Goal: Information Seeking & Learning: Learn about a topic

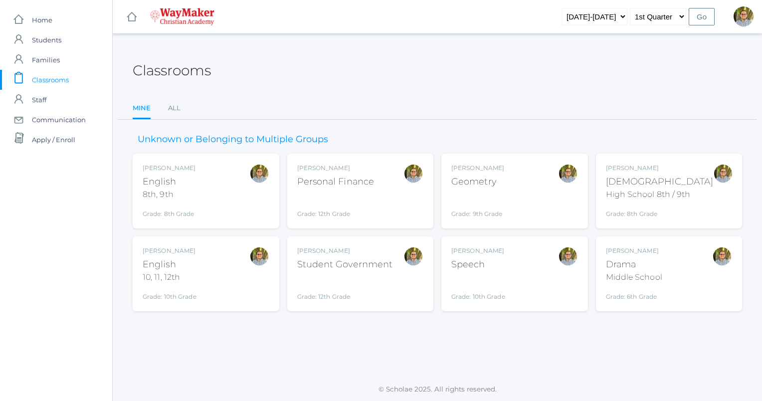
click at [663, 179] on div "Bible" at bounding box center [660, 181] width 108 height 13
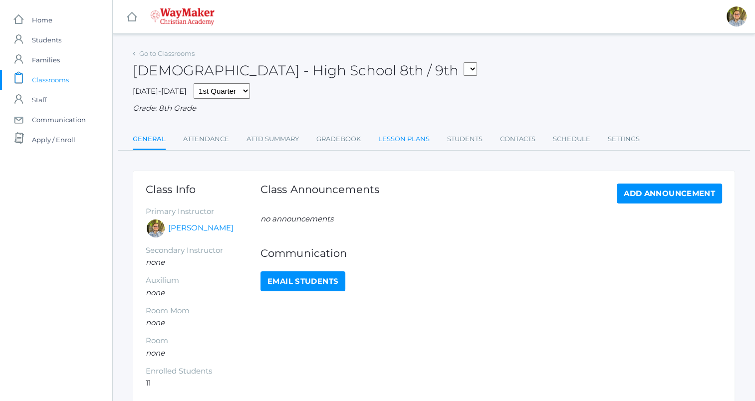
click at [403, 140] on link "Lesson Plans" at bounding box center [403, 139] width 51 height 20
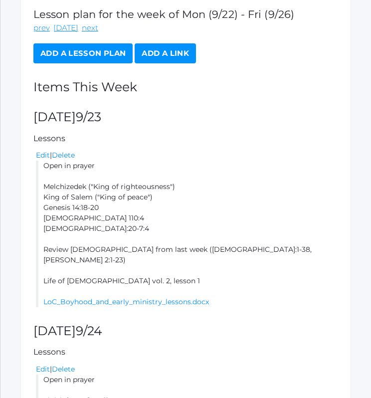
scroll to position [196, 0]
drag, startPoint x: 42, startPoint y: 153, endPoint x: 142, endPoint y: 251, distance: 139.7
click at [142, 251] on li "Open in prayer Melchizedek ("King of righteousness") King of Salem ("King of pe…" at bounding box center [187, 234] width 302 height 147
copy li "Open in prayer Melchizedek ("King of righteousness") King of Salem ("King of pe…"
click at [118, 297] on link "LoC_Boyhood_and_early_ministry_lessons.docx" at bounding box center [126, 301] width 166 height 9
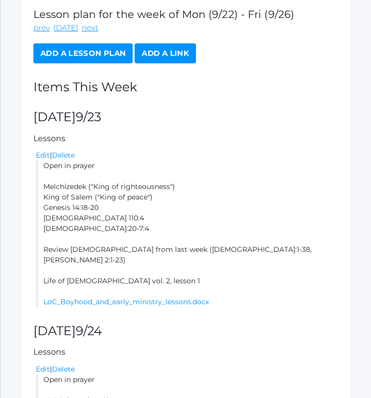
click at [203, 193] on li "Open in prayer Melchizedek ("King of righteousness") King of Salem ("King of pe…" at bounding box center [187, 234] width 302 height 147
drag, startPoint x: 44, startPoint y: 150, endPoint x: 155, endPoint y: 255, distance: 153.1
click at [155, 255] on li "Open in prayer Melchizedek ("King of righteousness") King of Salem ("King of pe…" at bounding box center [187, 234] width 302 height 147
copy li "Open in prayer Melchizedek ("King of righteousness") King of Salem ("King of pe…"
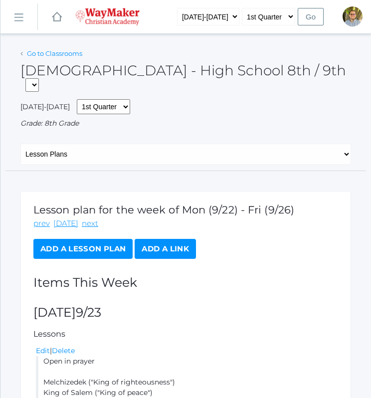
click at [56, 53] on link "Go to Classrooms" at bounding box center [54, 53] width 55 height 8
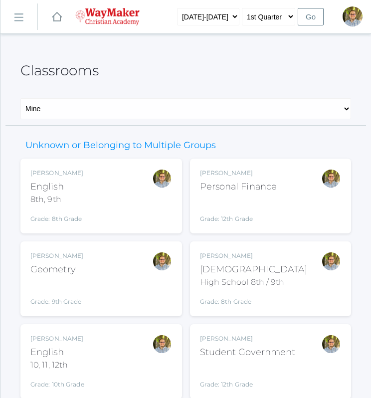
click at [133, 207] on div "Kylen Braileanu English 8th, 9th Grade: 8th Grade 08ENGLISH" at bounding box center [101, 196] width 142 height 55
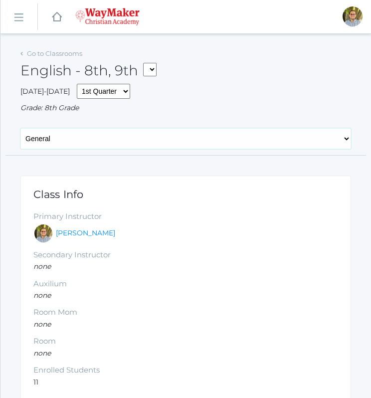
click at [134, 138] on select "General Attendance Attd Summary Gradebook Lesson Plans Students Contacts Schedu…" at bounding box center [185, 138] width 331 height 21
select select "/classrooms/2528/lesson_plans?term=1"
click at [20, 128] on select "General Attendance Attd Summary Gradebook Lesson Plans Students Contacts Schedu…" at bounding box center [185, 138] width 331 height 21
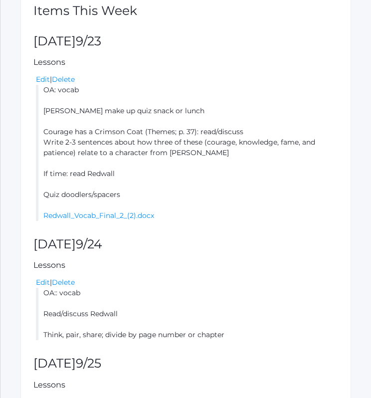
scroll to position [257, 0]
drag, startPoint x: 43, startPoint y: 89, endPoint x: 140, endPoint y: 198, distance: 146.2
click at [140, 198] on li "OA: vocab LaRae make up quiz snack or lunch Courage has a Crimson Coat (Themes;…" at bounding box center [187, 152] width 302 height 136
copy li "OA: vocab LaRae make up quiz snack or lunch Courage has a Crimson Coat (Themes;…"
click at [299, 117] on li "OA: vocab LaRae make up quiz snack or lunch Courage has a Crimson Coat (Themes;…" at bounding box center [187, 152] width 302 height 136
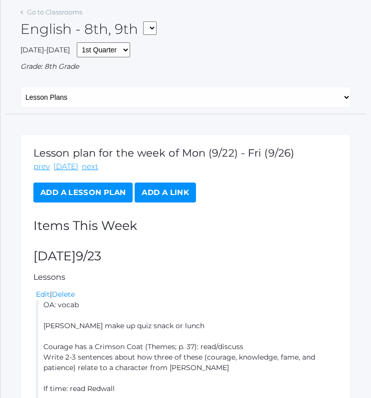
scroll to position [0, 0]
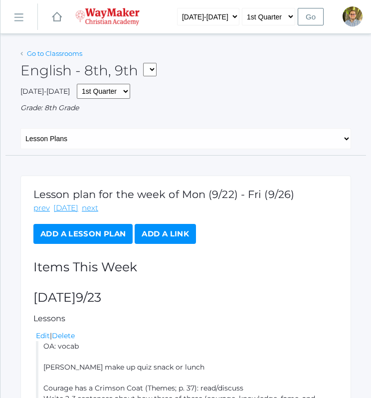
click at [66, 50] on link "Go to Classrooms" at bounding box center [54, 53] width 55 height 8
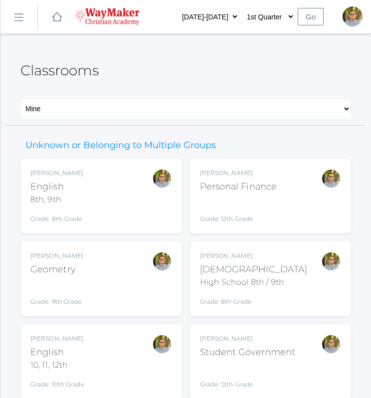
scroll to position [118, 0]
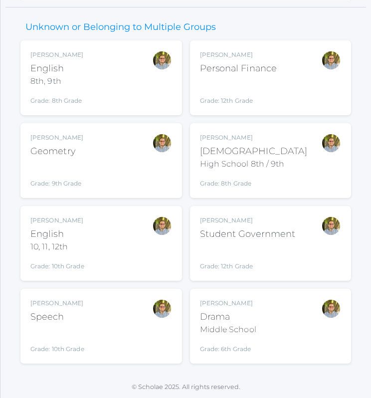
click at [128, 216] on div "Kylen Braileanu English 10, 11, 12th Grade: 10th Grade HSENGLISH" at bounding box center [101, 243] width 142 height 55
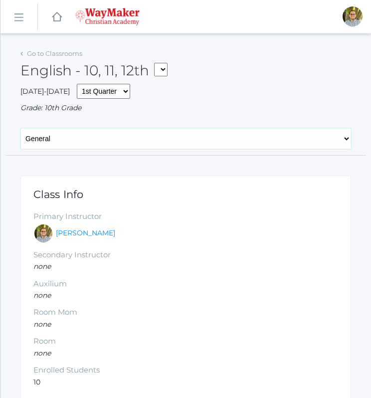
click at [161, 131] on select "General Attendance Attd Summary Gradebook Lesson Plans Students Contacts Schedu…" at bounding box center [185, 138] width 331 height 21
select select "/classrooms/2527/lesson_plans?term=1"
click at [20, 128] on select "General Attendance Attd Summary Gradebook Lesson Plans Students Contacts Schedu…" at bounding box center [185, 138] width 331 height 21
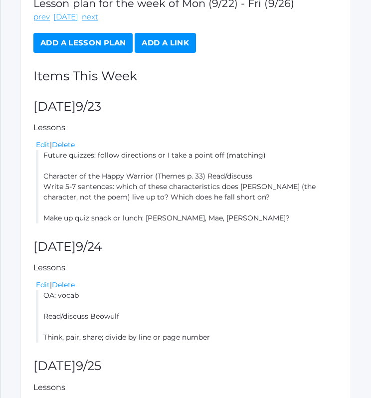
scroll to position [192, 0]
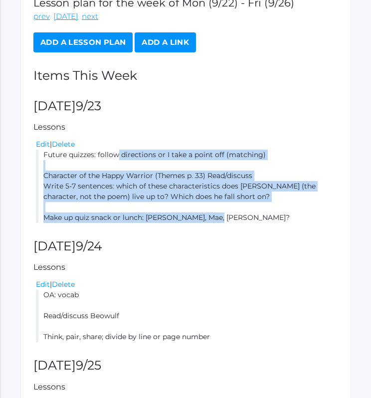
drag, startPoint x: 44, startPoint y: 154, endPoint x: 231, endPoint y: 217, distance: 197.5
click at [231, 217] on li "Future quizzes: follow directions or I take a point off (matching) Character of…" at bounding box center [187, 186] width 302 height 73
copy li "Future quizzes: follow directions or I take a point off (matching) Character of…"
click at [297, 285] on div "Edit | Delete" at bounding box center [187, 284] width 302 height 10
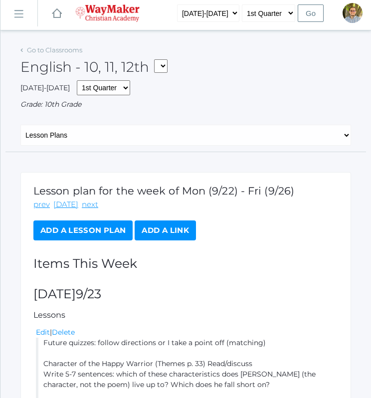
scroll to position [0, 0]
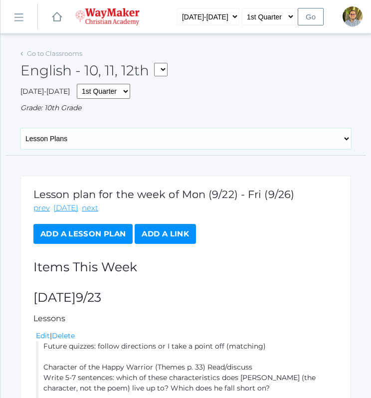
click at [106, 138] on select "General Attendance Attd Summary Gradebook Lesson Plans Students Contacts Schedu…" at bounding box center [185, 138] width 331 height 21
click at [63, 58] on div "English - 10, 11, 12th FINANCE - Personal Finance SG - Student Government THEAT…" at bounding box center [185, 64] width 331 height 37
click at [60, 50] on link "Go to Classrooms" at bounding box center [54, 53] width 55 height 8
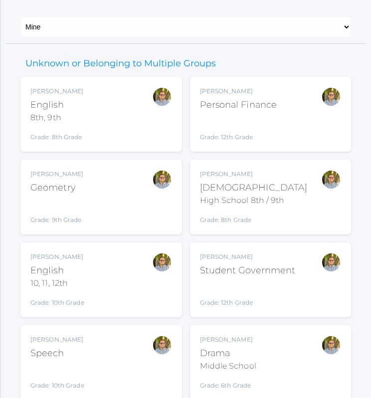
scroll to position [118, 0]
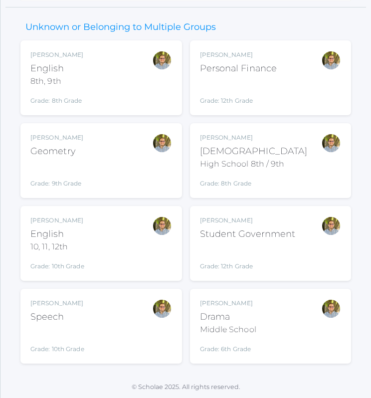
click at [129, 164] on div "Kylen Braileanu Geometry Grade: 9th Grade GEOM" at bounding box center [101, 160] width 142 height 55
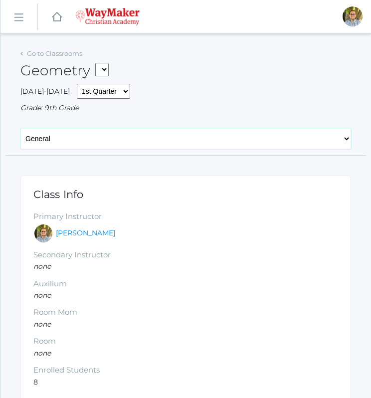
click at [197, 143] on select "General Attendance Attd Summary Gradebook Lesson Plans Students Contacts Schedu…" at bounding box center [185, 138] width 331 height 21
select select "/classrooms/2520/lesson_plans?term=1"
click at [20, 128] on select "General Attendance Attd Summary Gradebook Lesson Plans Students Contacts Schedu…" at bounding box center [185, 138] width 331 height 21
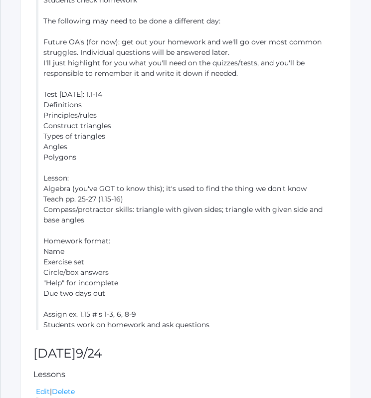
scroll to position [421, 0]
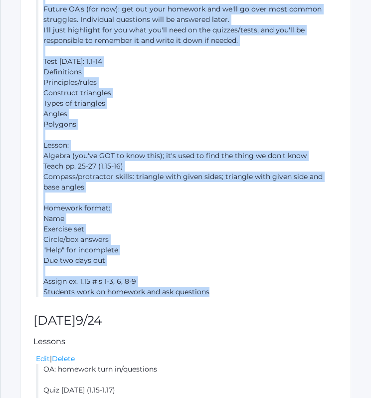
drag, startPoint x: 43, startPoint y: 76, endPoint x: 221, endPoint y: 290, distance: 278.0
click at [221, 290] on li "READ QUESTIONS CAREFULLY: you can't just identify a key word and give the answe…" at bounding box center [187, 108] width 302 height 377
copy li "READ QUESTIONS CAREFULLY: you can't just identify a key word and give the answe…"
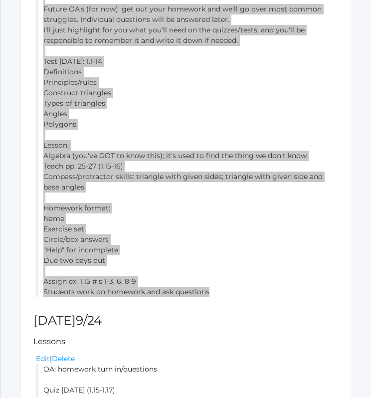
scroll to position [0, 0]
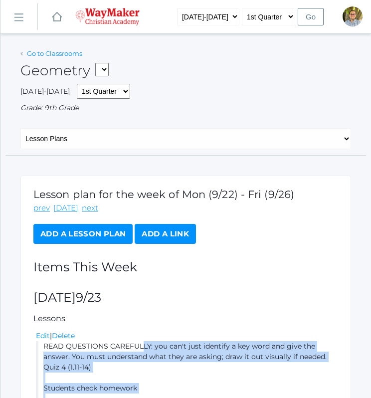
click at [46, 51] on link "Go to Classrooms" at bounding box center [54, 53] width 55 height 8
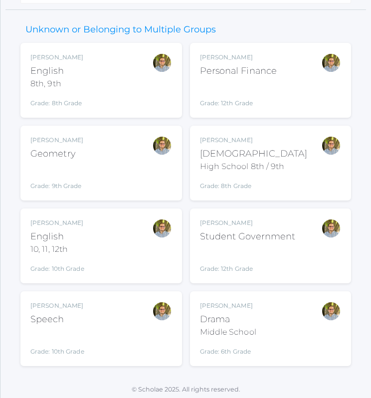
scroll to position [118, 0]
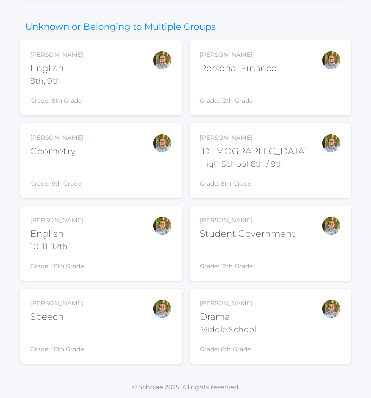
click at [283, 339] on div "Kylen Braileanu Drama Middle School Grade: 6th Grade THEATER" at bounding box center [271, 326] width 142 height 55
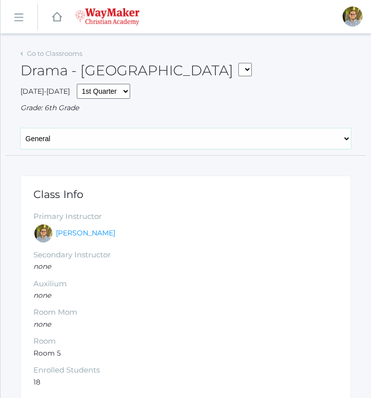
click at [144, 135] on select "General Attendance Attd Summary Gradebook Lesson Plans Students Contacts Schedu…" at bounding box center [185, 138] width 331 height 21
select select "/classrooms/2547/lesson_plans?term=1"
click at [20, 128] on select "General Attendance Attd Summary Gradebook Lesson Plans Students Contacts Schedu…" at bounding box center [185, 138] width 331 height 21
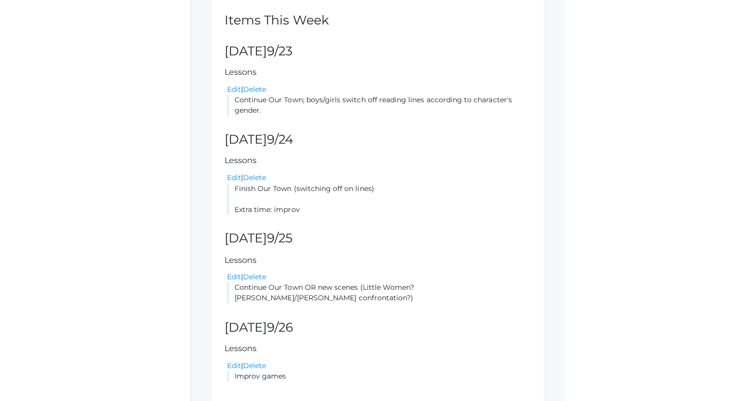
scroll to position [242, 0]
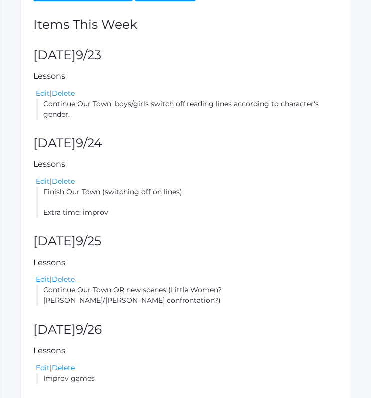
drag, startPoint x: 41, startPoint y: 104, endPoint x: 89, endPoint y: 114, distance: 48.9
click at [89, 114] on li "Continue Our Town; boys/girls switch off reading lines according to character's…" at bounding box center [187, 109] width 302 height 21
copy li "Continue Our Town; boys/girls switch off reading lines according to character's…"
